Goal: Task Accomplishment & Management: Use online tool/utility

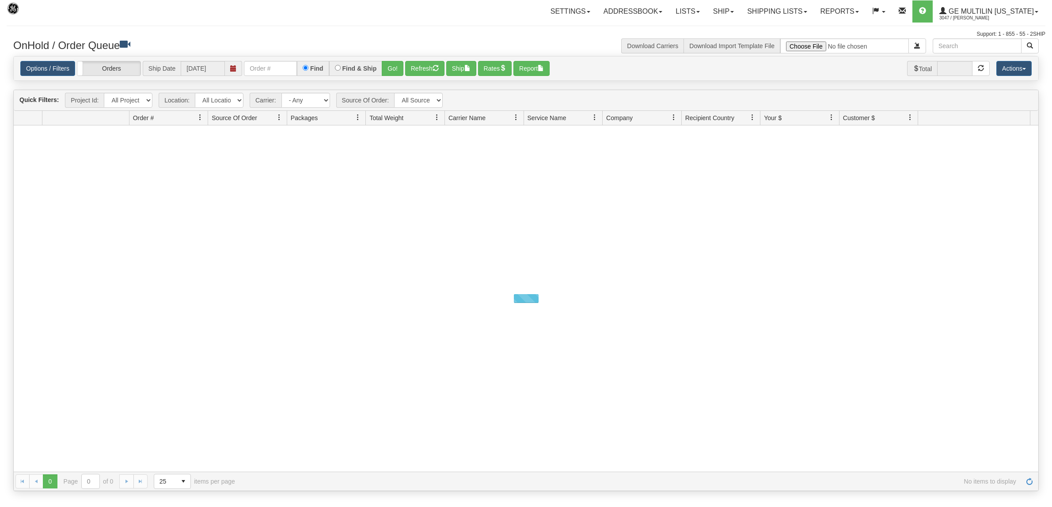
click at [723, 5] on link "Ship" at bounding box center [724, 11] width 34 height 22
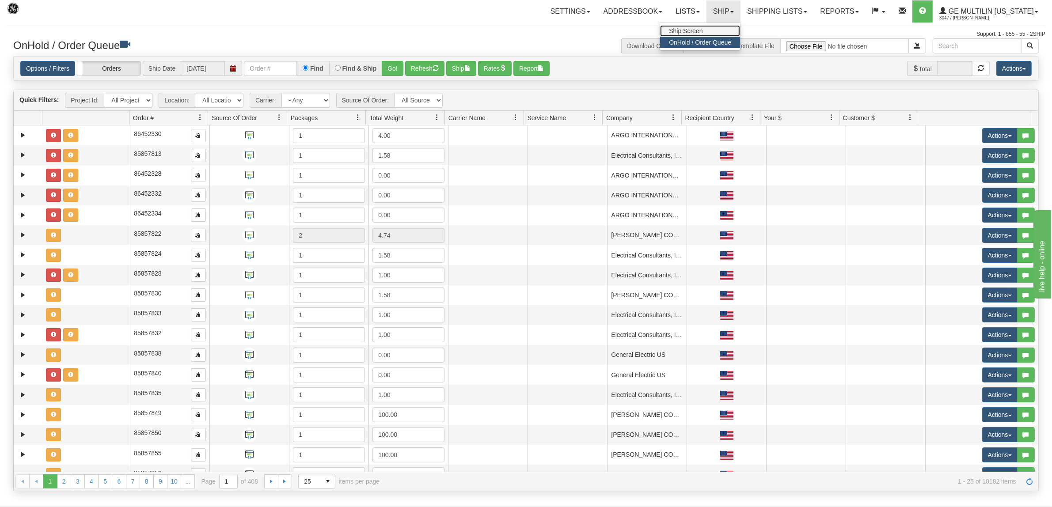
click at [717, 27] on link "Ship Screen" at bounding box center [700, 30] width 80 height 11
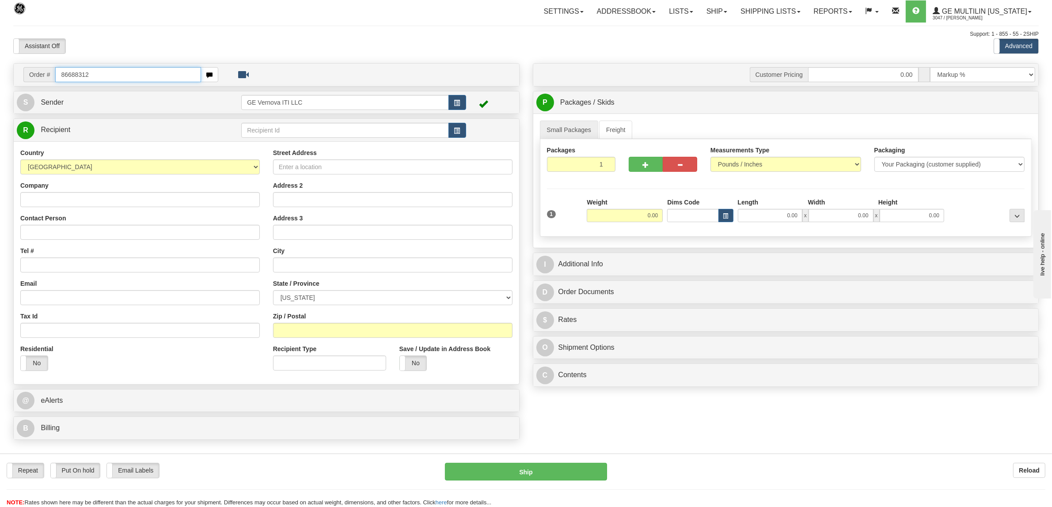
type input "86688312"
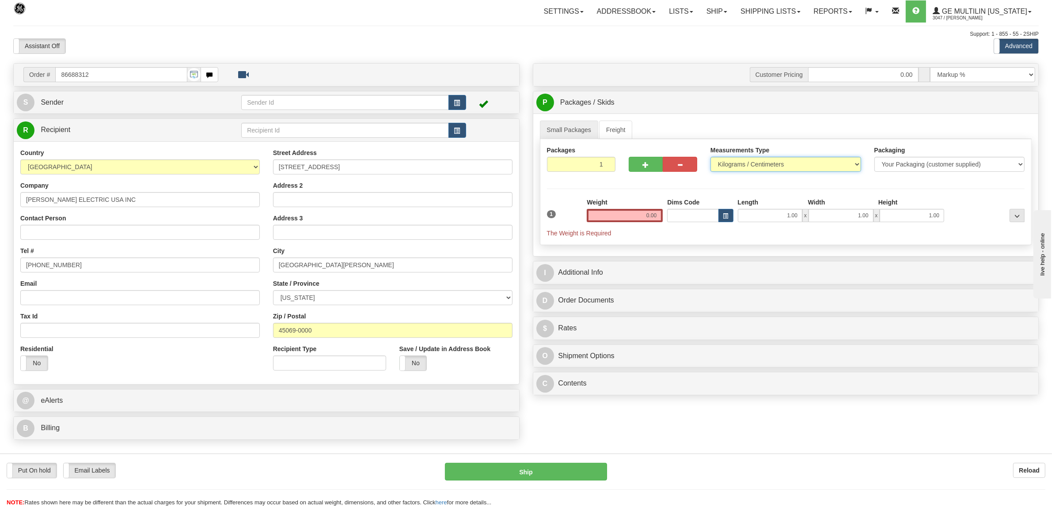
click at [743, 172] on select "Pounds / Inches Kilograms / Centimeters" at bounding box center [786, 164] width 151 height 15
select select "0"
click at [711, 158] on select "Pounds / Inches Kilograms / Centimeters" at bounding box center [786, 164] width 151 height 15
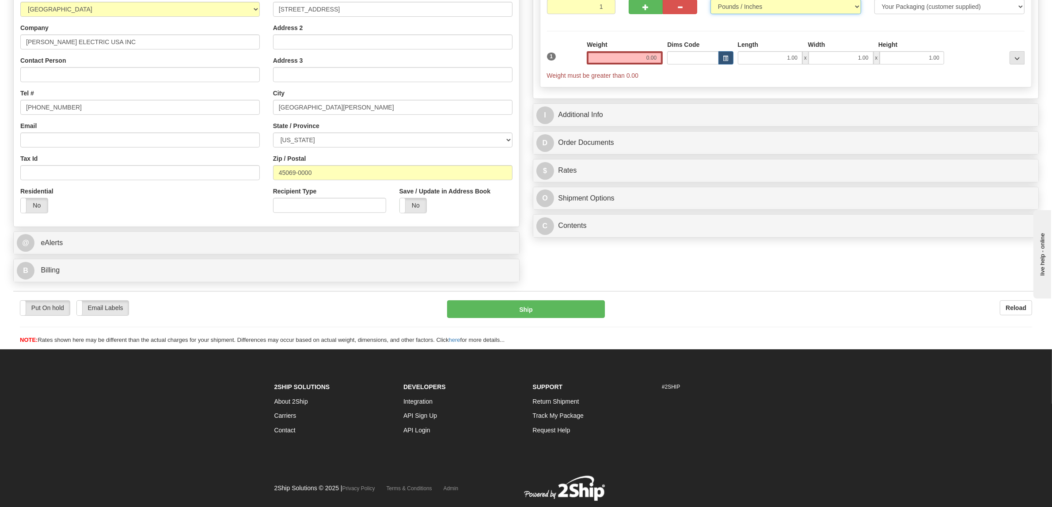
scroll to position [183, 0]
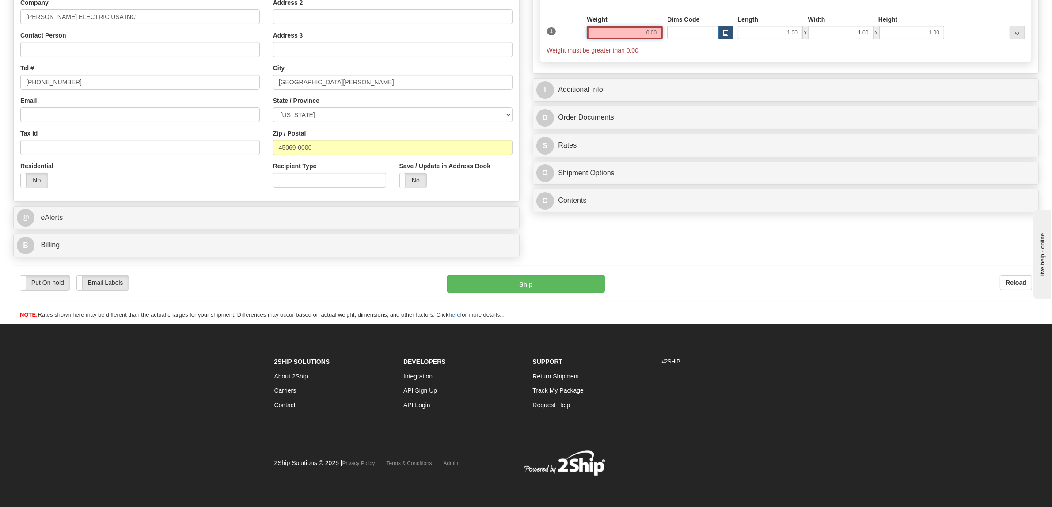
drag, startPoint x: 640, startPoint y: 36, endPoint x: 686, endPoint y: 34, distance: 46.0
click at [686, 34] on div "1 Weight 0.00 Dims Code 1.00" at bounding box center [786, 35] width 483 height 40
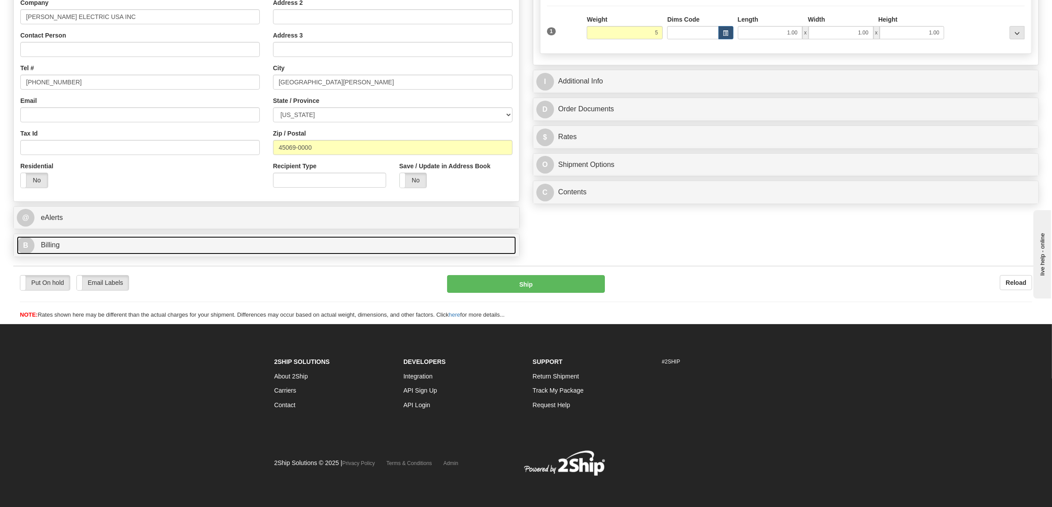
type input "5.00"
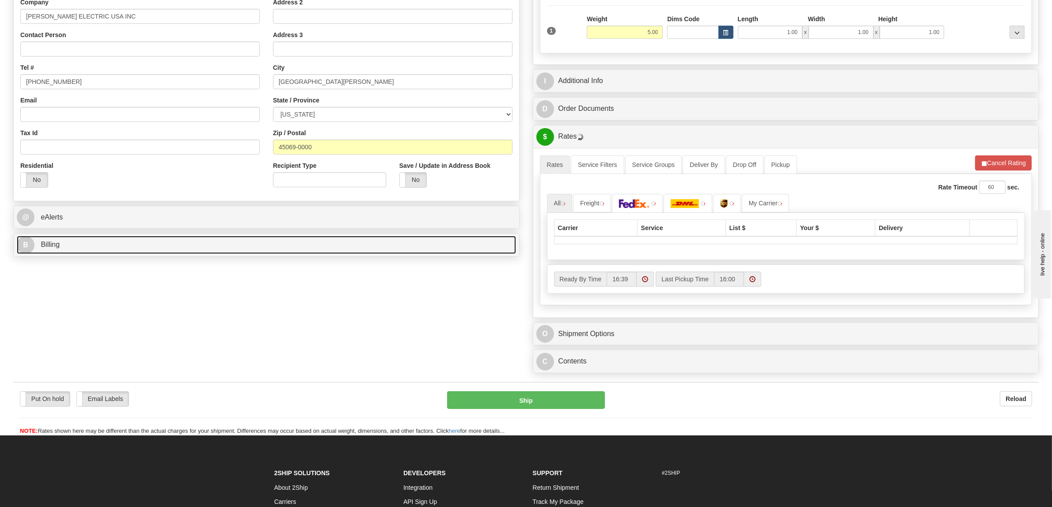
click at [111, 246] on link "B Billing" at bounding box center [266, 245] width 499 height 18
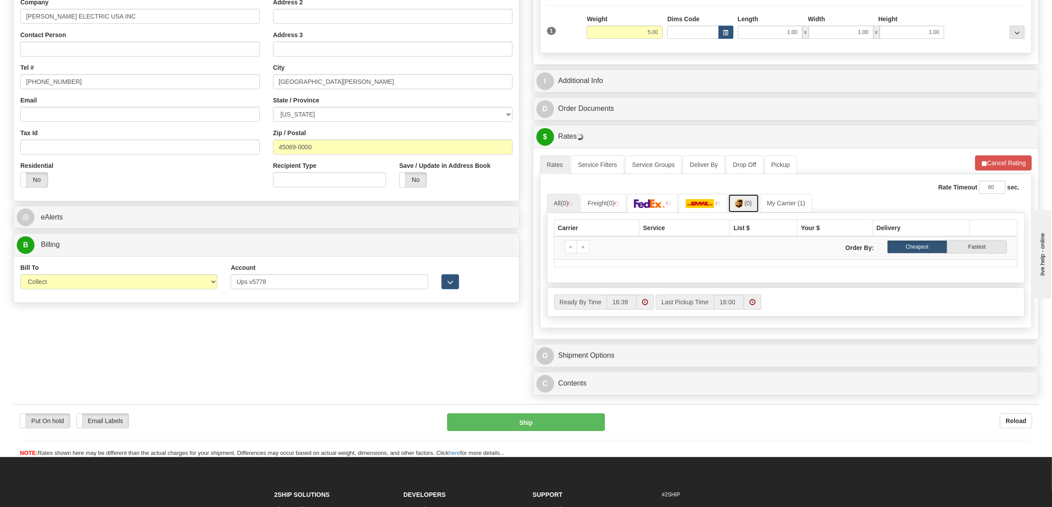
click at [756, 202] on link "(0)" at bounding box center [743, 203] width 31 height 19
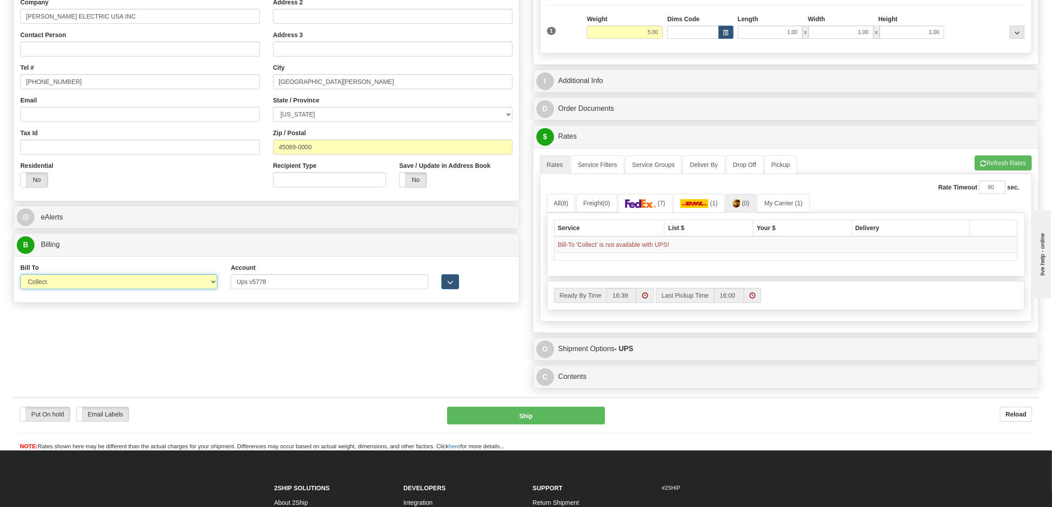
click at [166, 287] on select "Sender Recipient Third Party Collect" at bounding box center [118, 281] width 197 height 15
select select "2"
click at [20, 276] on select "Sender Recipient Third Party Collect" at bounding box center [118, 281] width 197 height 15
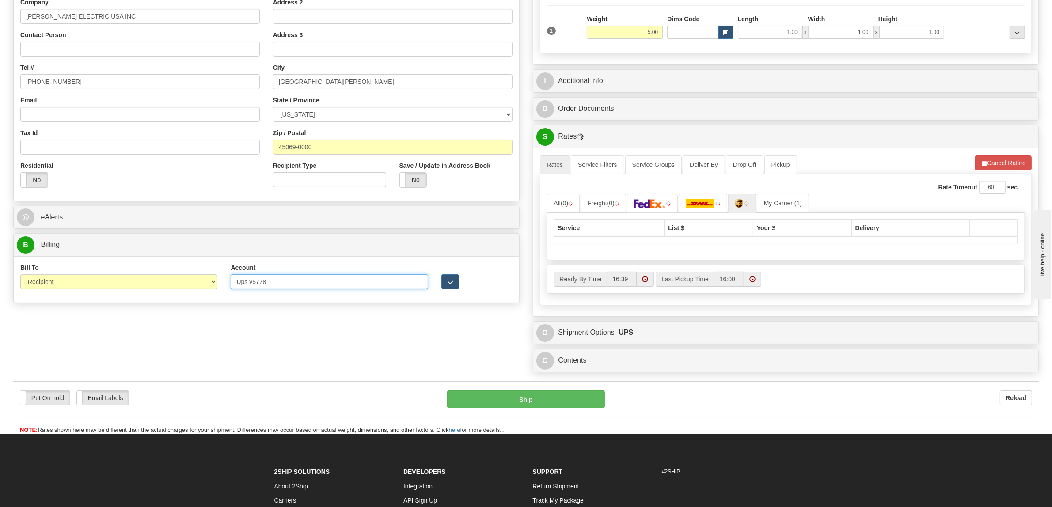
click at [254, 284] on input "Ups v5778" at bounding box center [329, 281] width 197 height 15
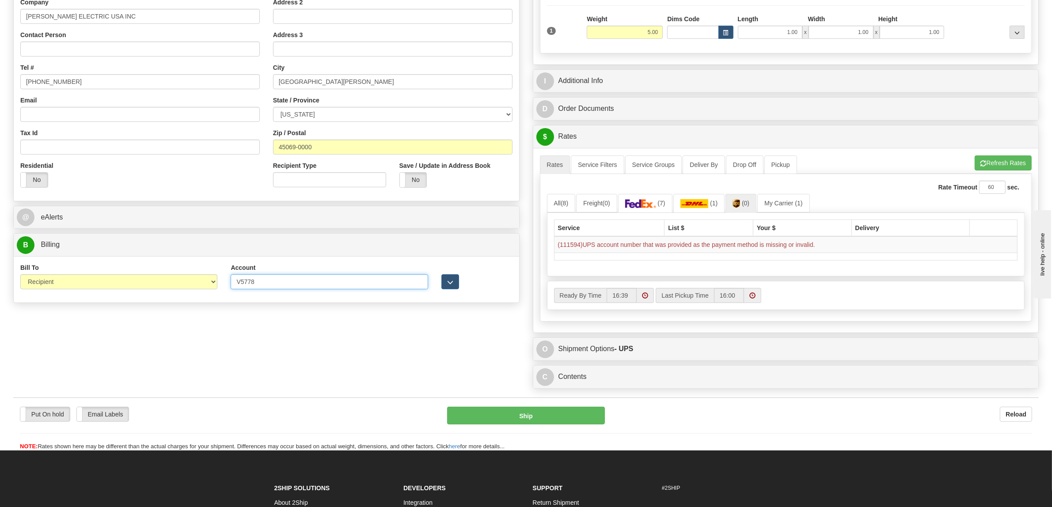
click at [259, 284] on input "V5778" at bounding box center [329, 281] width 197 height 15
type input "V57789"
click at [1002, 166] on button "Refresh Rates" at bounding box center [1003, 163] width 57 height 15
click at [122, 278] on select "Sender Recipient Third Party Collect" at bounding box center [118, 281] width 197 height 15
select select "4"
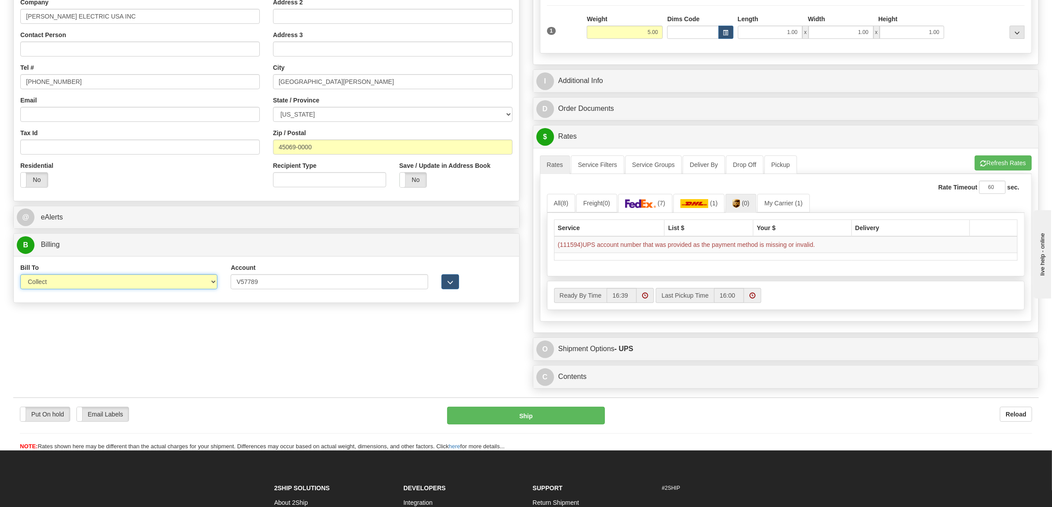
click at [20, 276] on select "Sender Recipient Third Party Collect" at bounding box center [118, 281] width 197 height 15
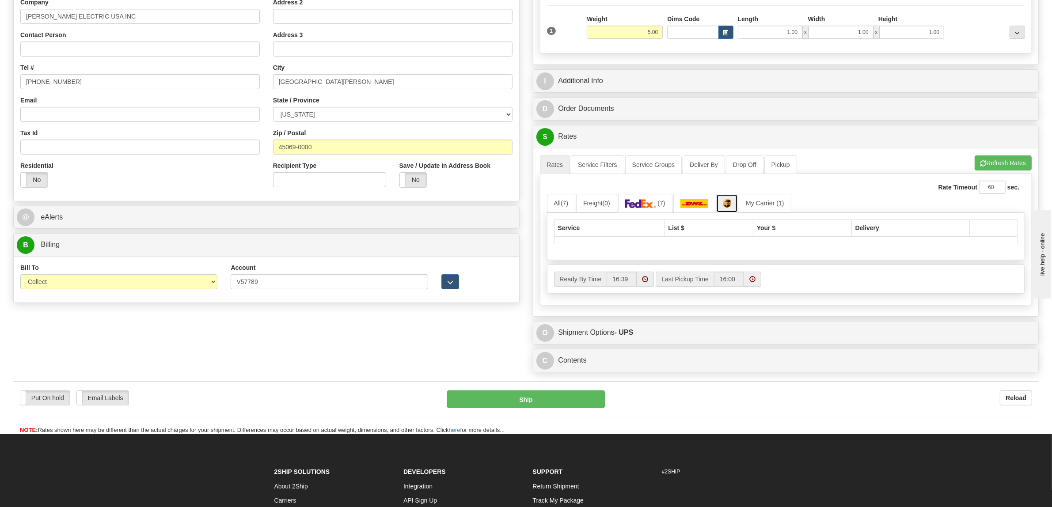
click at [732, 211] on link at bounding box center [728, 203] width 22 height 19
click at [981, 164] on span "button" at bounding box center [984, 164] width 6 height 6
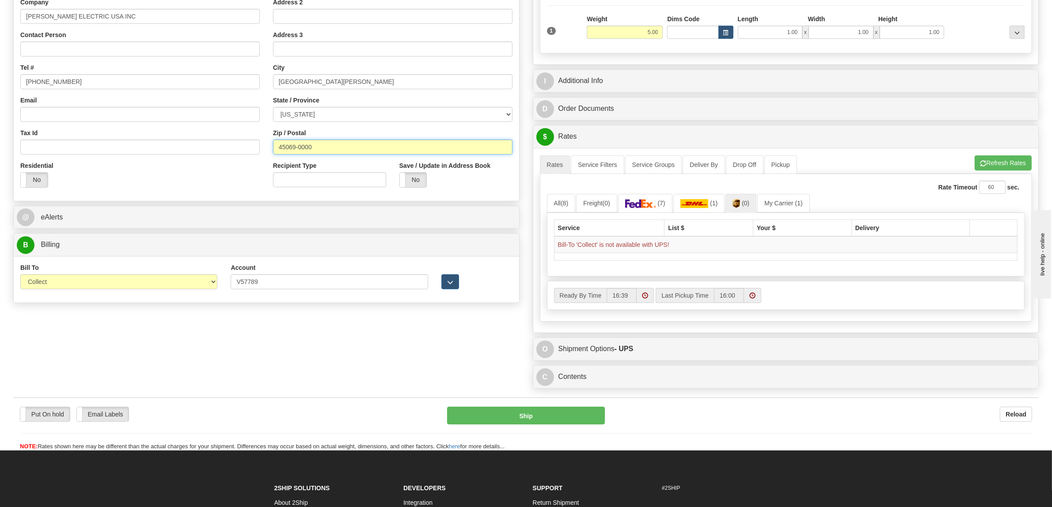
click at [371, 147] on input "45069-0000" at bounding box center [393, 147] width 240 height 15
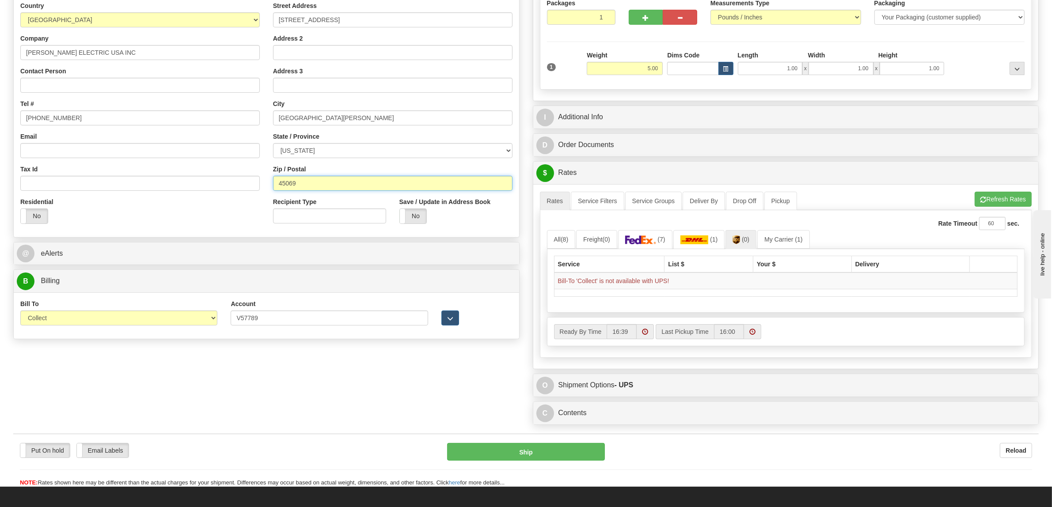
scroll to position [128, 0]
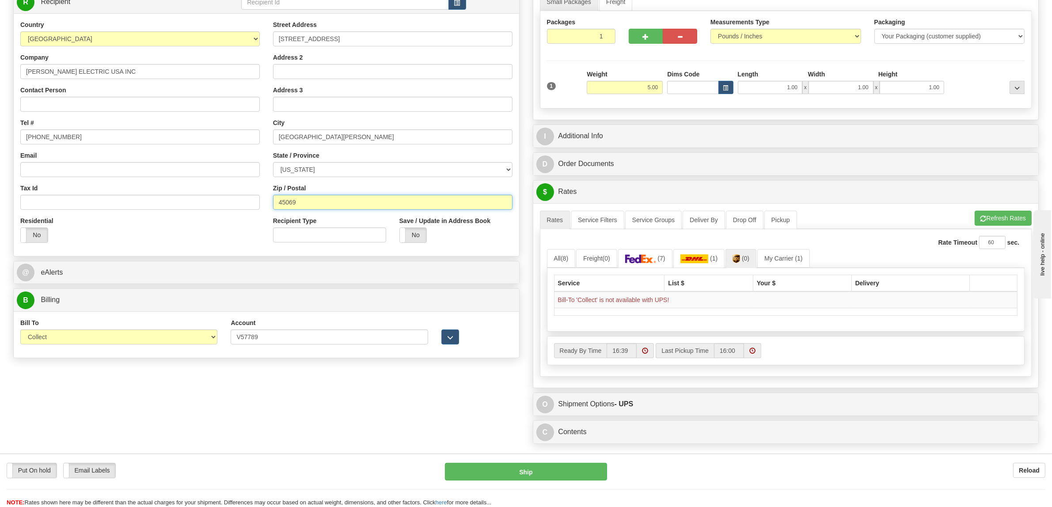
type input "45069"
click at [404, 42] on input "[STREET_ADDRESS]" at bounding box center [393, 38] width 240 height 15
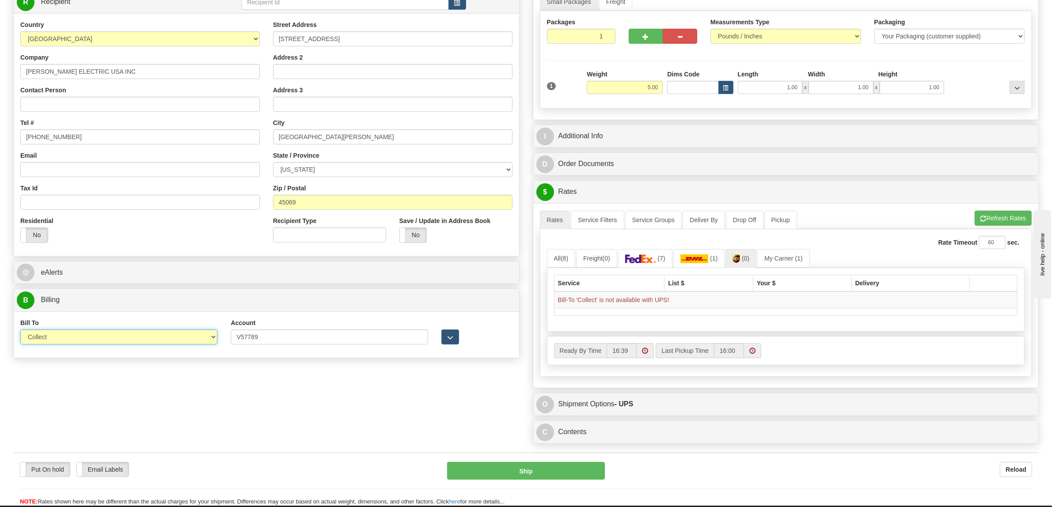
click at [213, 340] on select "Sender Recipient Third Party Collect" at bounding box center [118, 337] width 197 height 15
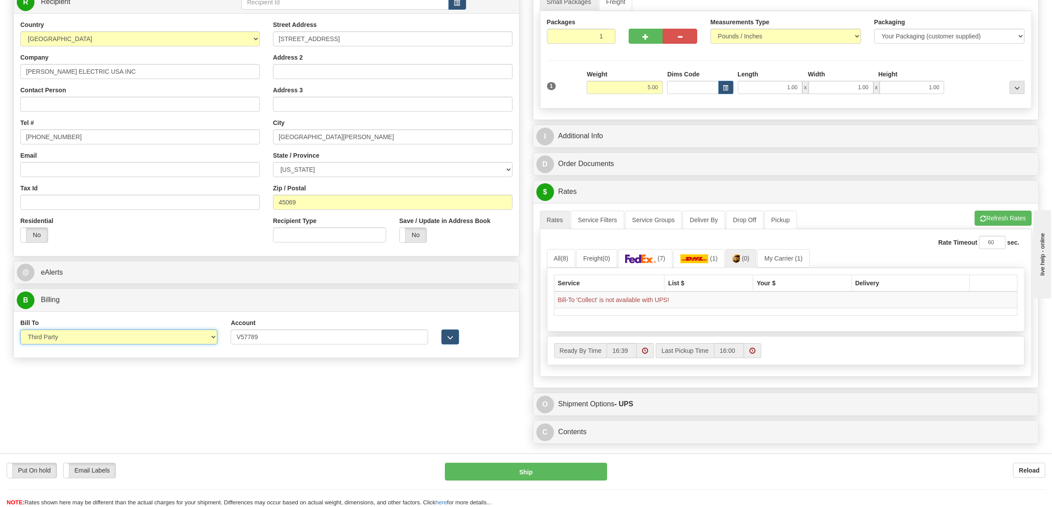
click at [20, 331] on select "Sender Recipient Third Party Collect" at bounding box center [118, 337] width 197 height 15
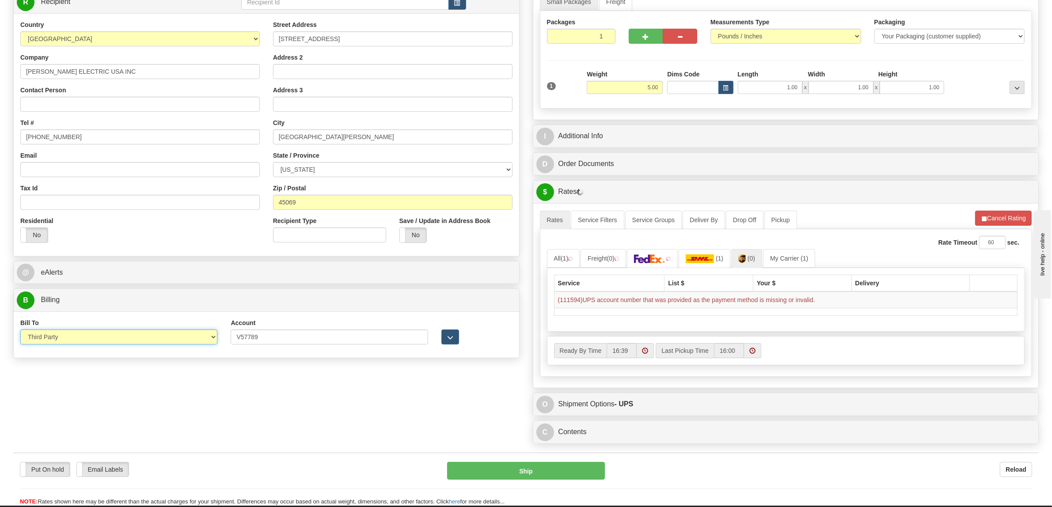
click at [175, 339] on select "Sender Recipient Third Party Collect" at bounding box center [118, 337] width 197 height 15
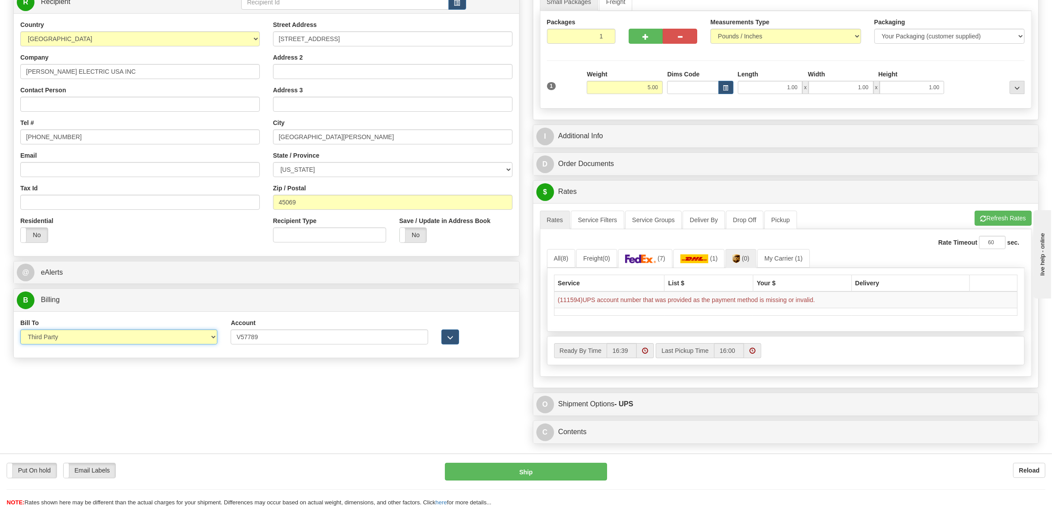
select select "2"
click at [20, 331] on select "Sender Recipient Third Party Collect" at bounding box center [118, 337] width 197 height 15
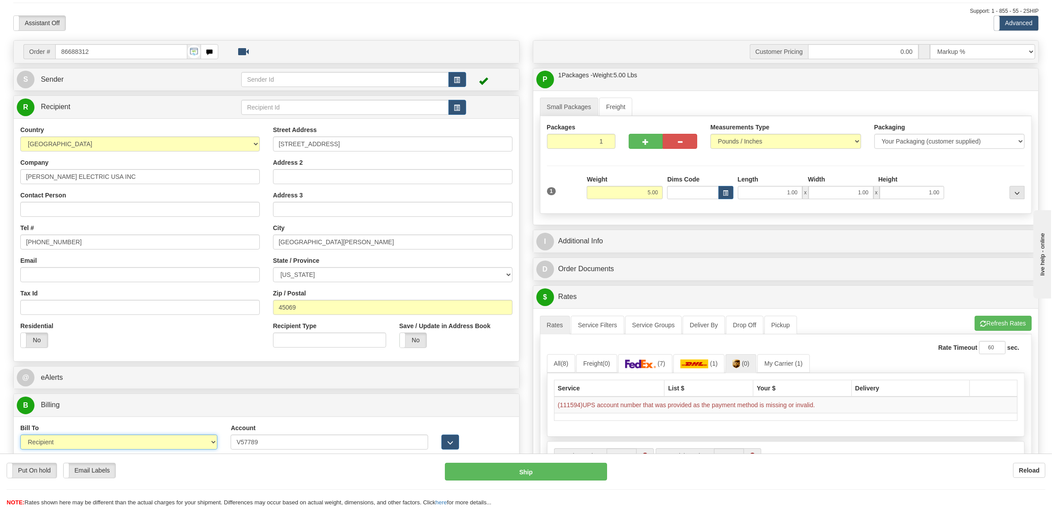
scroll to position [18, 0]
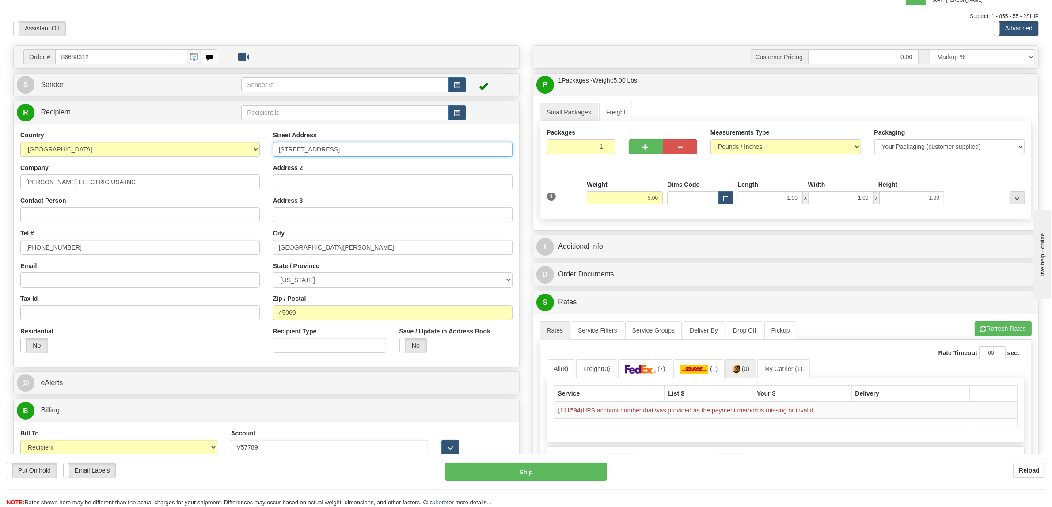
drag, startPoint x: 376, startPoint y: 154, endPoint x: 268, endPoint y: 153, distance: 108.3
click at [268, 153] on div "Street Address [STREET_ADDRESS] Address 2 Address 3 City [GEOGRAPHIC_DATA][PERS…" at bounding box center [393, 245] width 253 height 229
paste input "rescent Park Dr"
type input "[STREET_ADDRESS]"
click at [985, 328] on button "Refresh Rates" at bounding box center [1003, 328] width 57 height 15
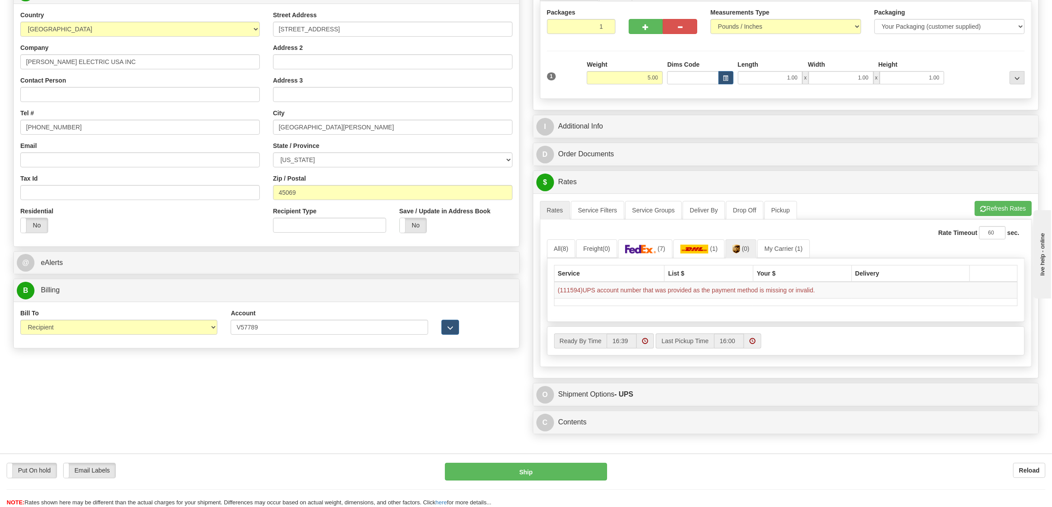
scroll to position [183, 0]
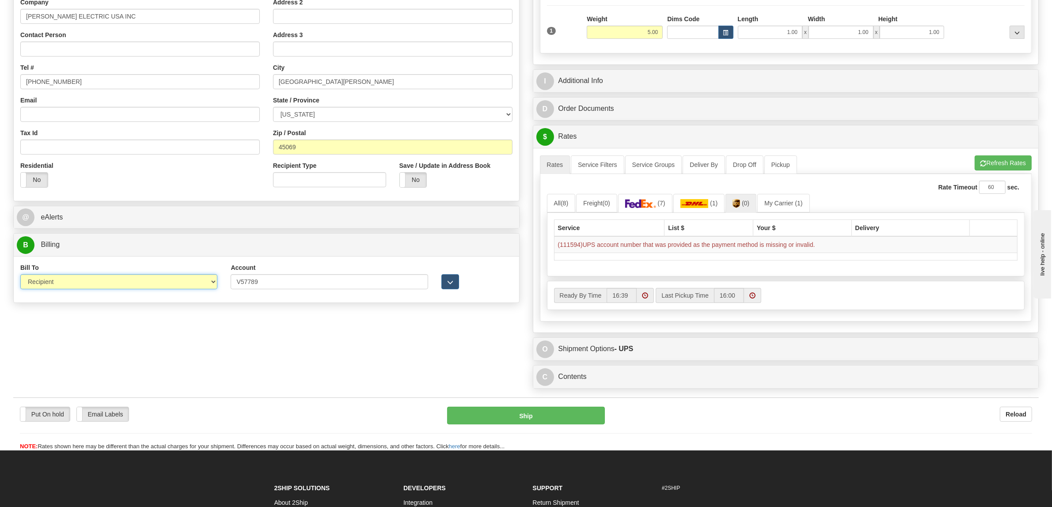
click at [217, 284] on select "Sender Recipient Third Party Collect" at bounding box center [118, 281] width 197 height 15
click at [20, 276] on select "Sender Recipient Third Party Collect" at bounding box center [118, 281] width 197 height 15
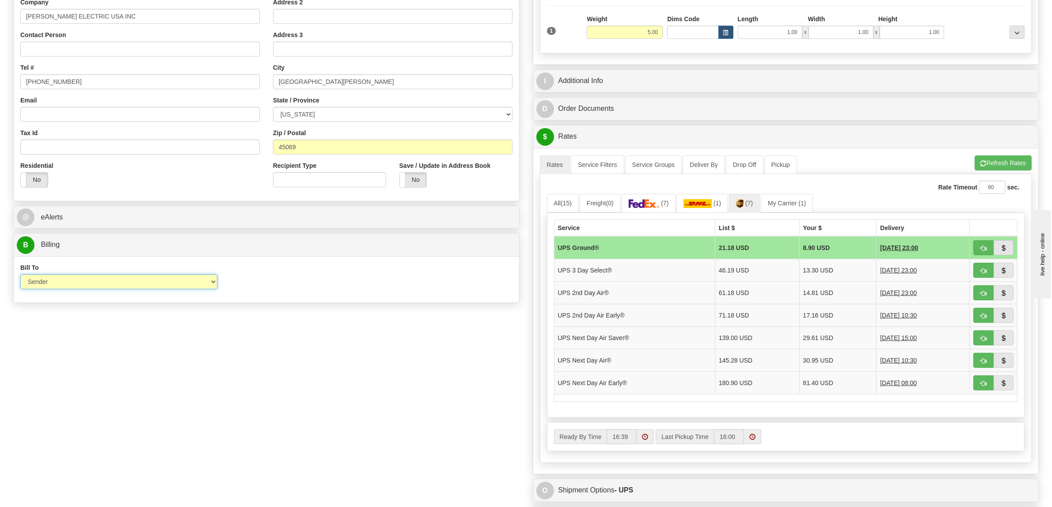
click at [124, 284] on select "Sender Recipient Third Party Collect" at bounding box center [118, 281] width 197 height 15
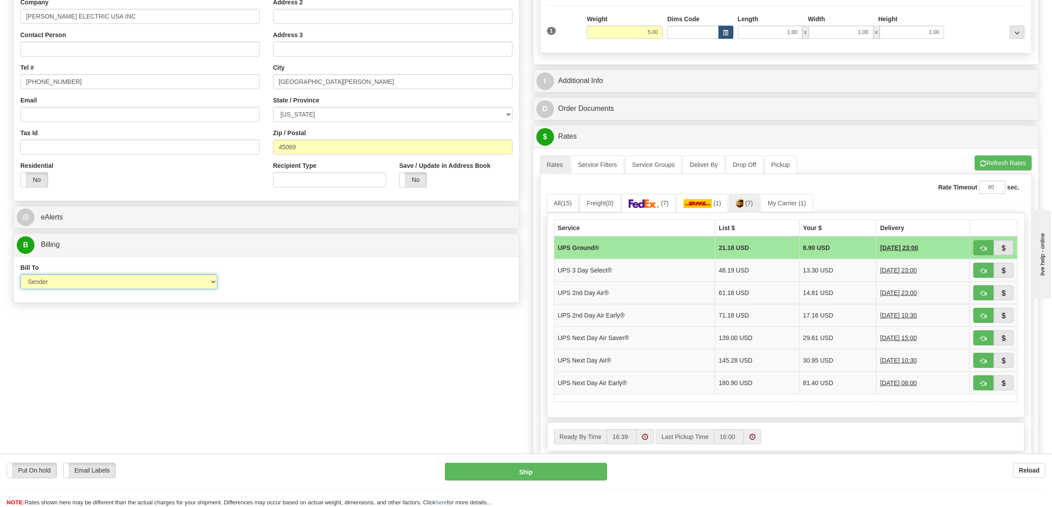
select select "2"
click at [20, 276] on select "Sender Recipient Third Party Collect" at bounding box center [118, 281] width 197 height 15
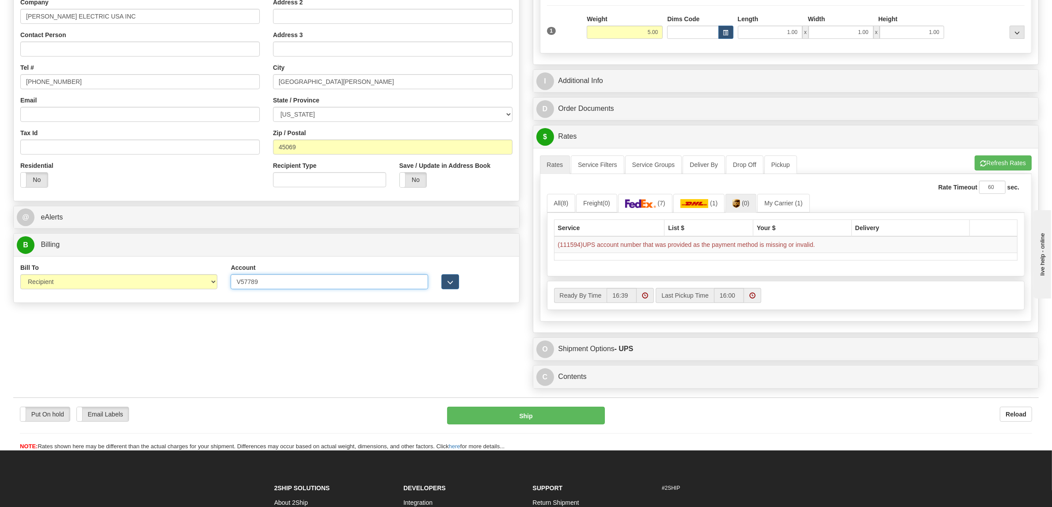
drag, startPoint x: 293, startPoint y: 286, endPoint x: 200, endPoint y: 286, distance: 92.4
click at [202, 286] on div "Bill To Sender Recipient Third Party Collect Account V57789 3rd Party Account L…" at bounding box center [267, 279] width 506 height 33
